Goal: Find specific page/section: Find specific page/section

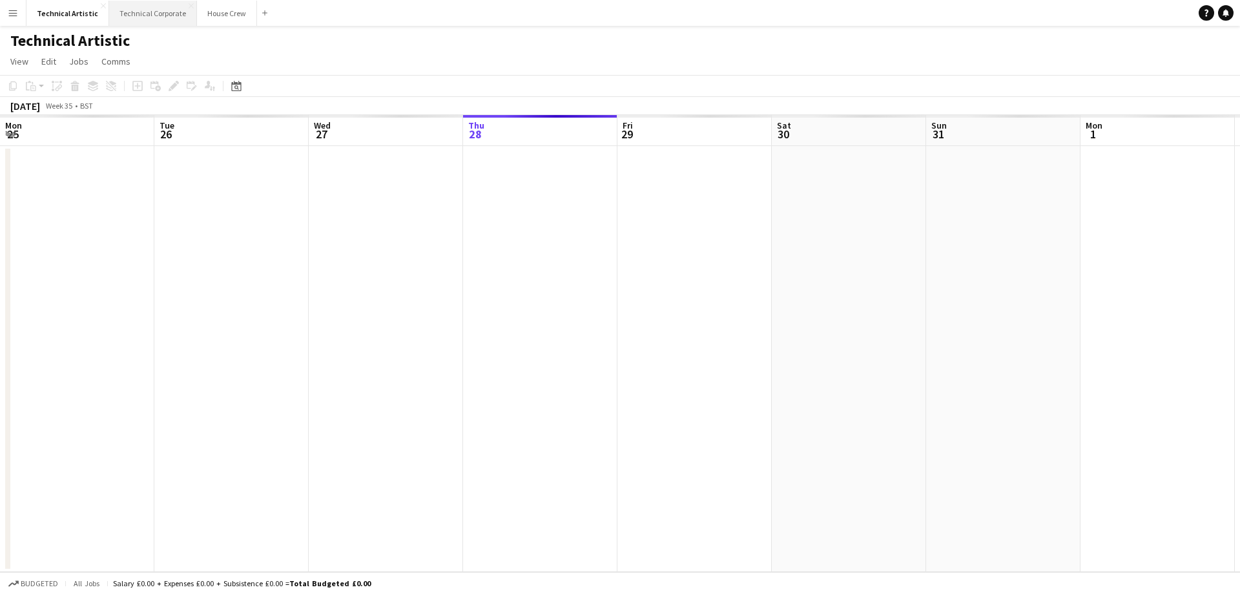
scroll to position [0, 309]
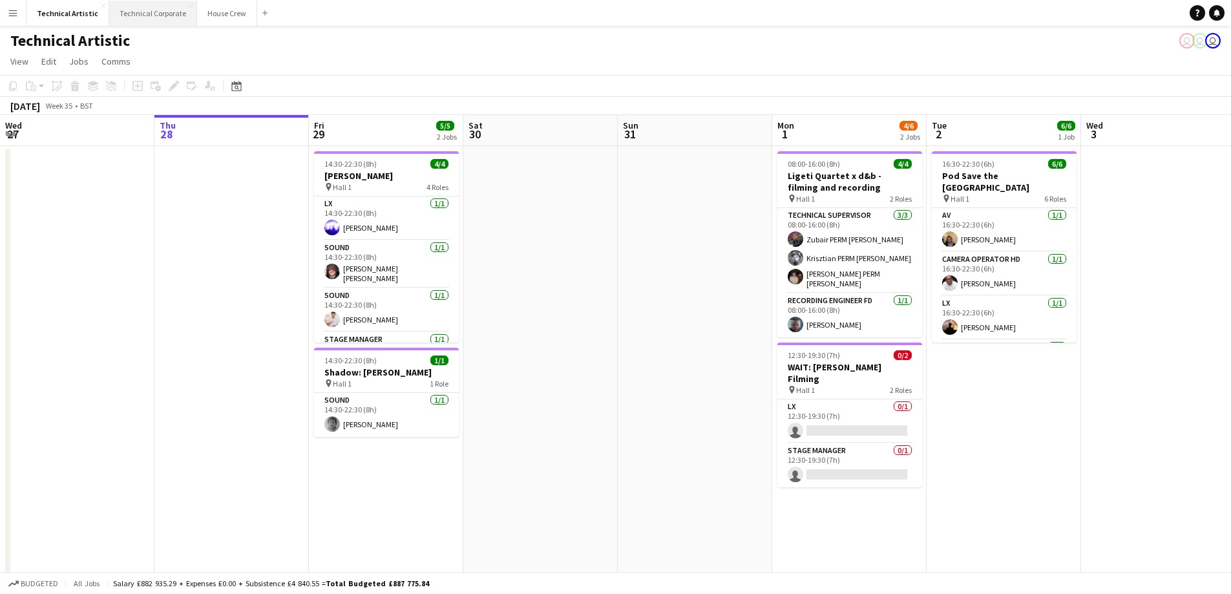
drag, startPoint x: 144, startPoint y: 15, endPoint x: 132, endPoint y: 20, distance: 12.7
click at [144, 16] on button "Technical Corporate Close" at bounding box center [153, 13] width 88 height 25
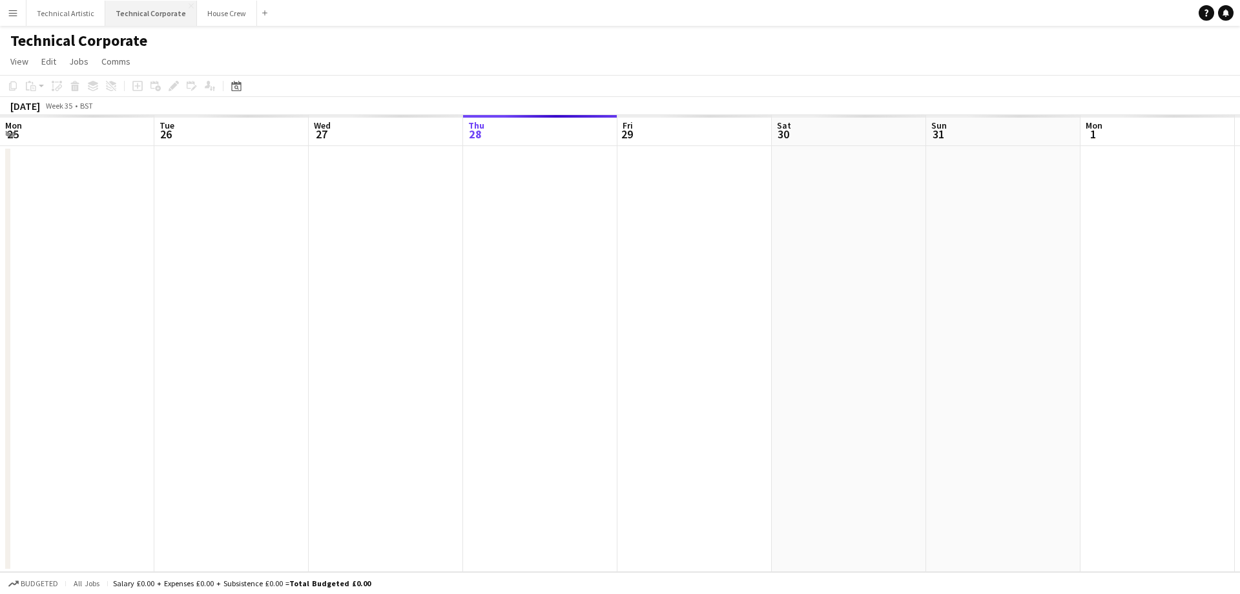
scroll to position [0, 309]
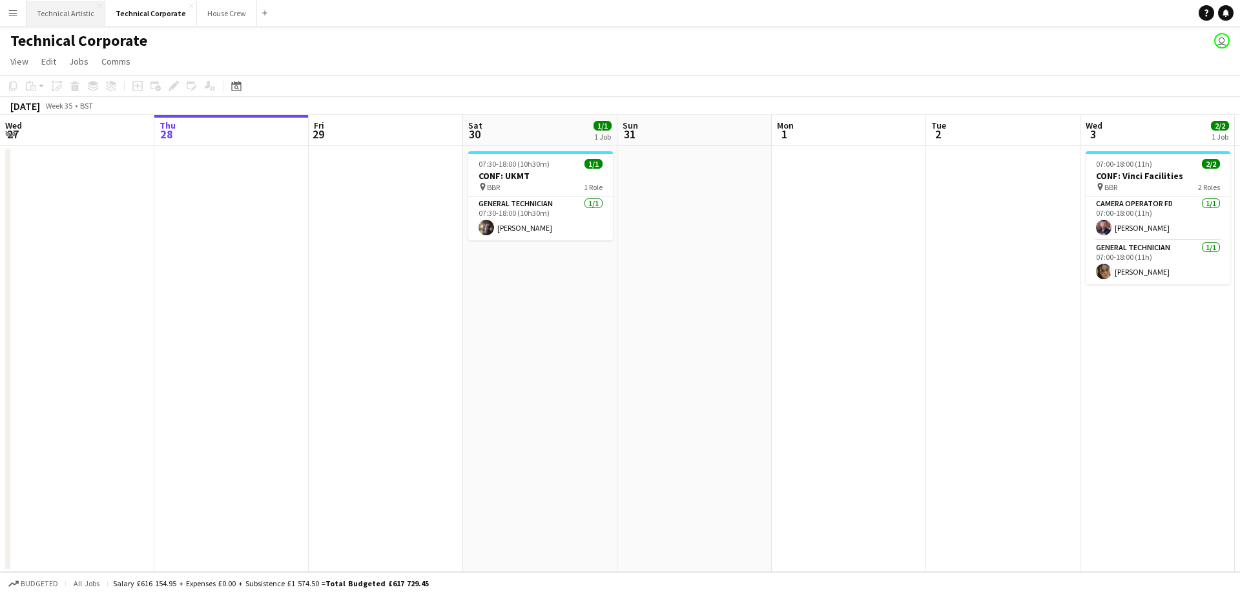
click at [59, 14] on button "Technical Artistic Close" at bounding box center [65, 13] width 79 height 25
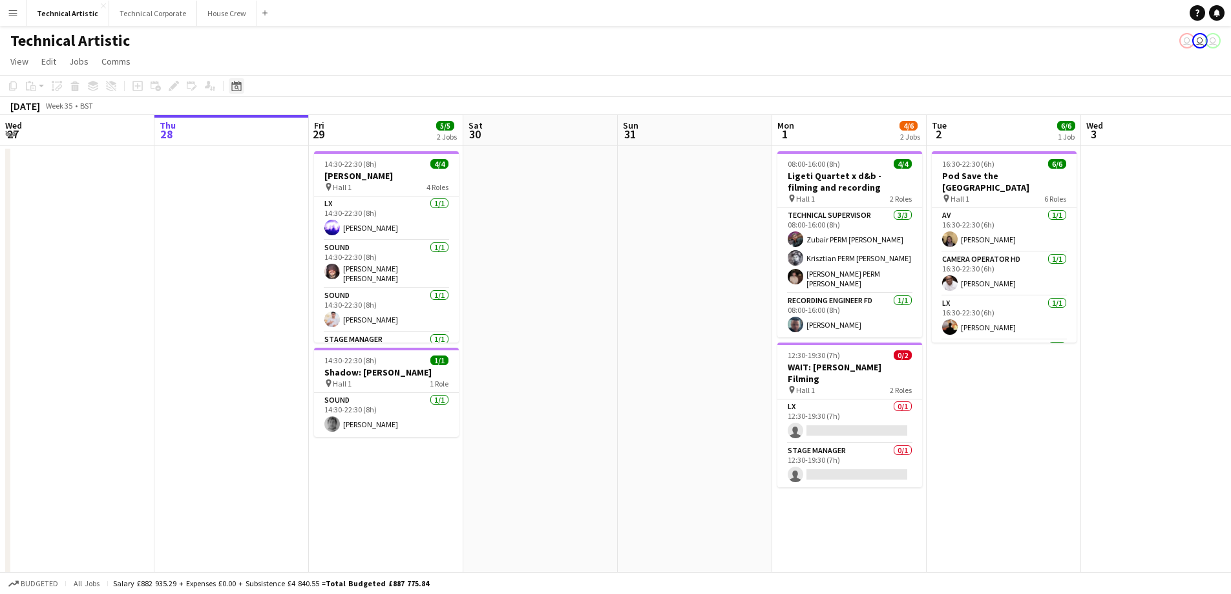
click at [235, 89] on icon "Date picker" at bounding box center [236, 86] width 10 height 10
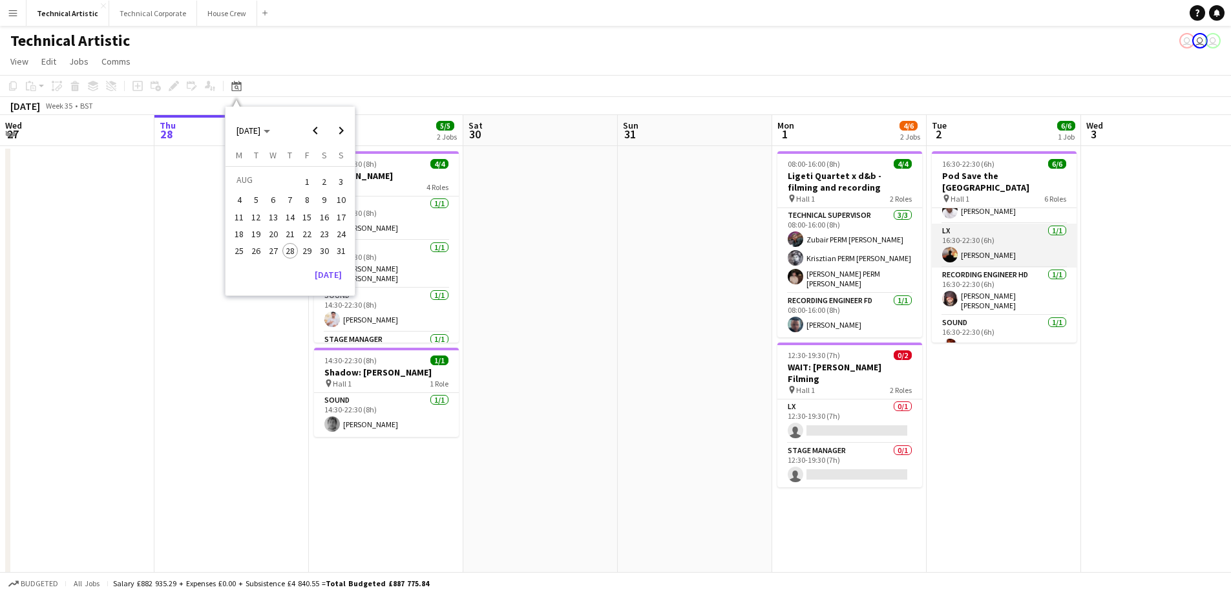
scroll to position [118, 0]
click at [337, 253] on span "31" at bounding box center [341, 251] width 16 height 16
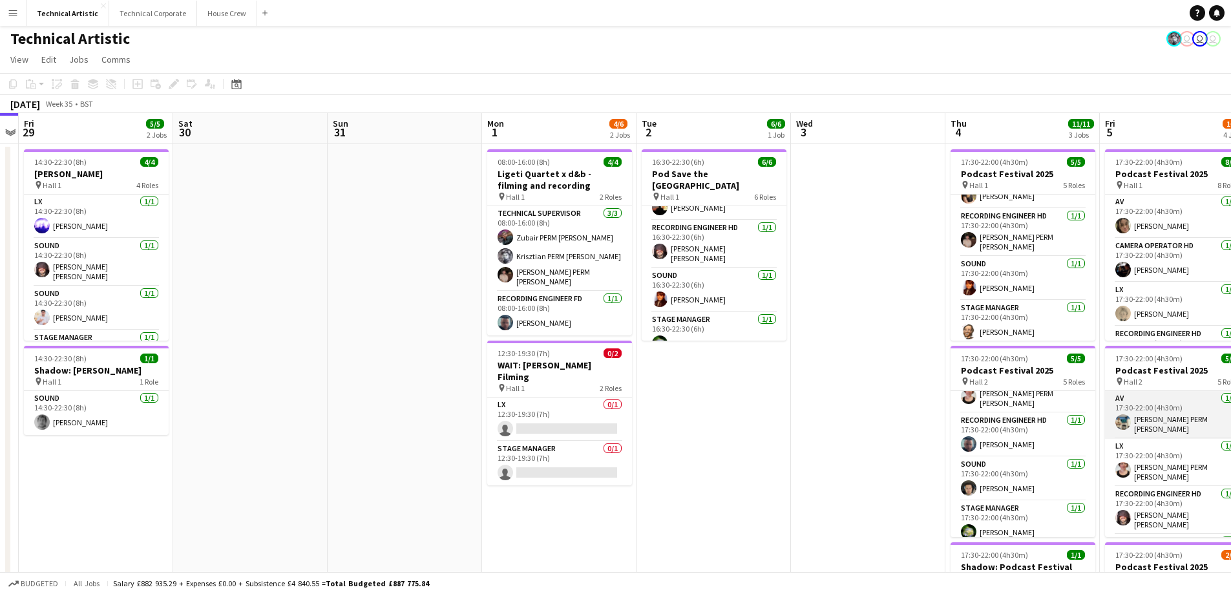
scroll to position [0, 0]
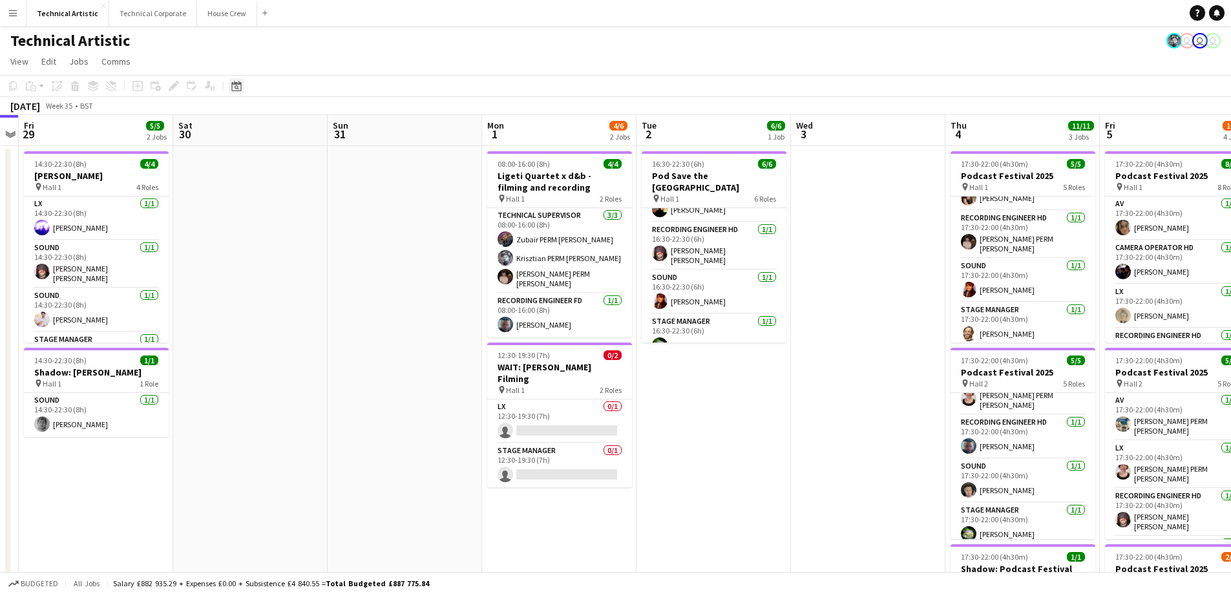
click at [240, 85] on icon at bounding box center [236, 86] width 10 height 10
click at [342, 129] on span "Next month" at bounding box center [341, 131] width 26 height 26
click at [241, 196] on span "1" at bounding box center [239, 197] width 16 height 16
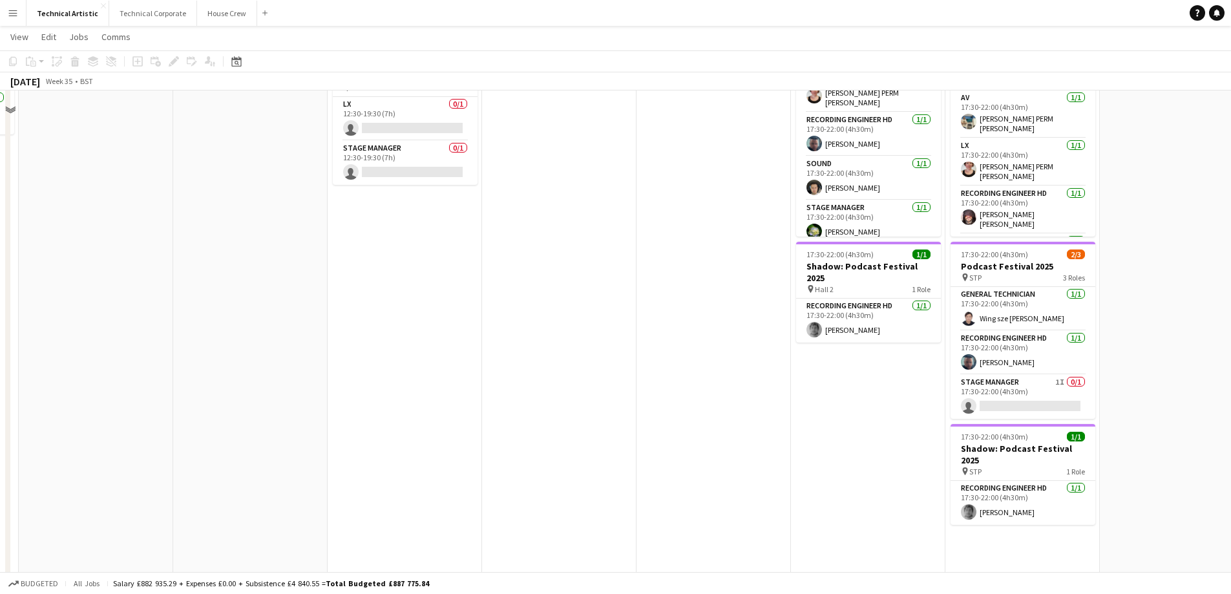
scroll to position [227, 0]
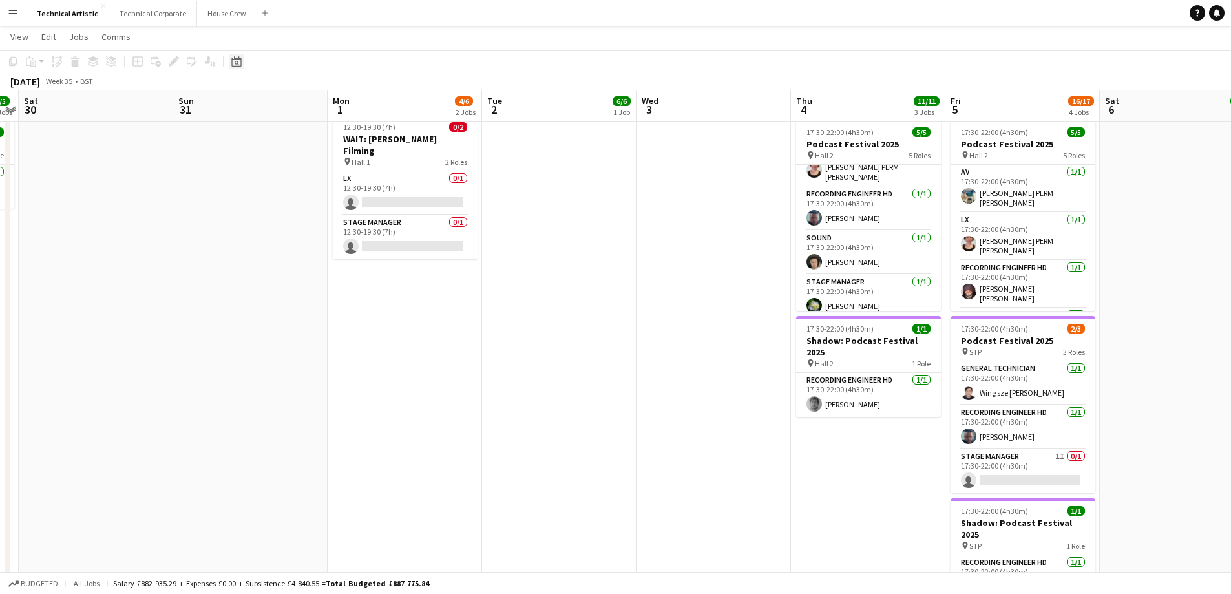
click at [237, 67] on div "Date picker" at bounding box center [237, 62] width 16 height 16
click at [271, 176] on span "3" at bounding box center [274, 172] width 16 height 16
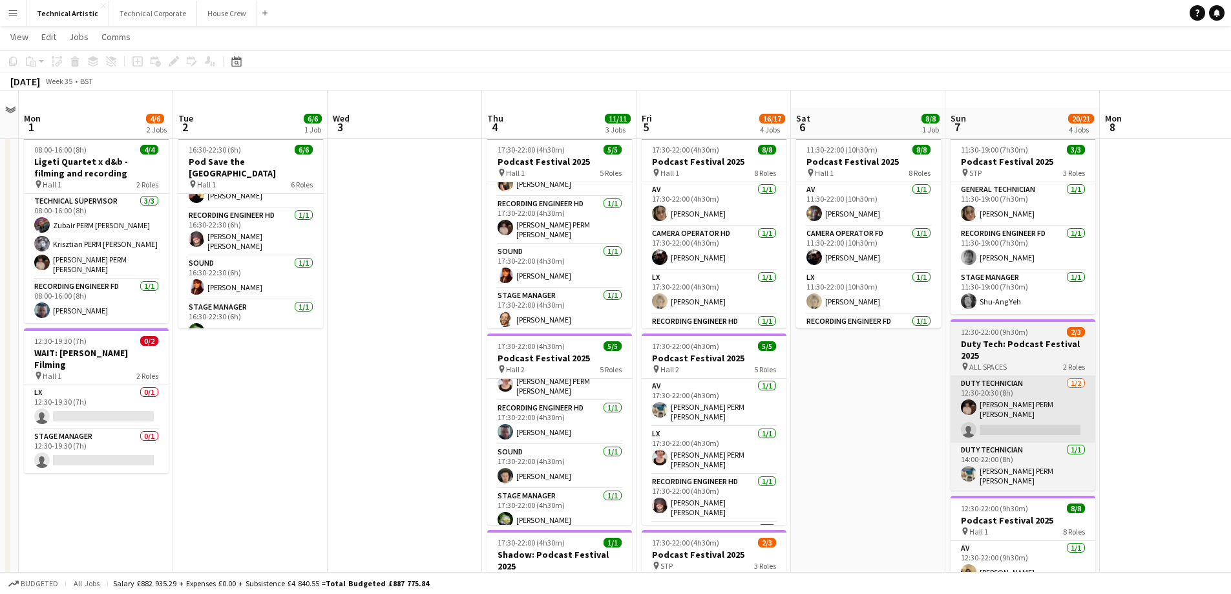
scroll to position [0, 0]
